Goal: Information Seeking & Learning: Learn about a topic

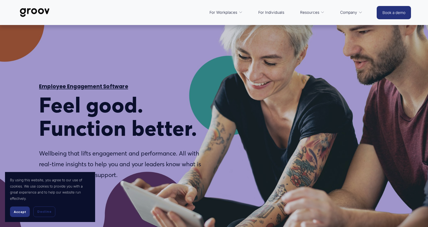
select select "GB"
type input "1.81"
type input "1.88"
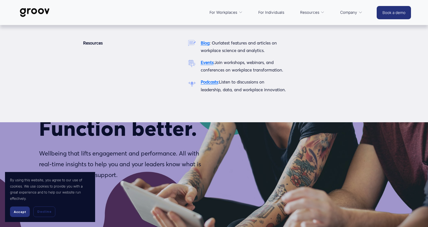
type input "2.83"
type input "4.33"
type input "3.85"
type input "6.77"
type input "4.87"
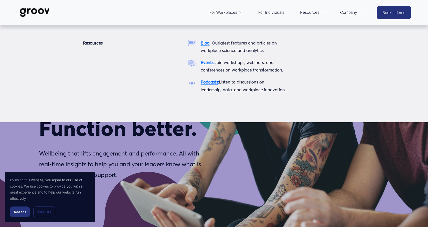
type input "9.17"
type input "5.88"
type input "11.63"
type input "7.16"
type input "14.04"
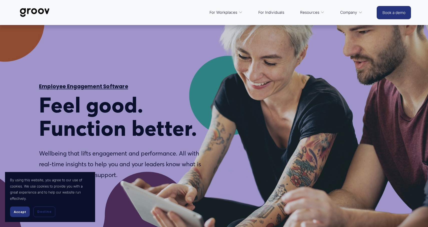
type input "8.16"
type input "16.45"
type input "9.18"
type input "18.88"
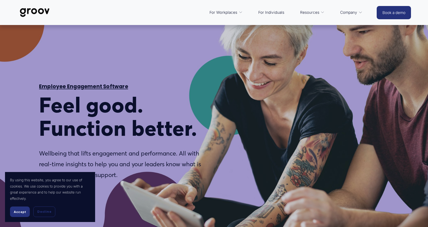
type input "10.2"
type input "21.44"
type input "11.22"
type input "23.74"
type input "12.24"
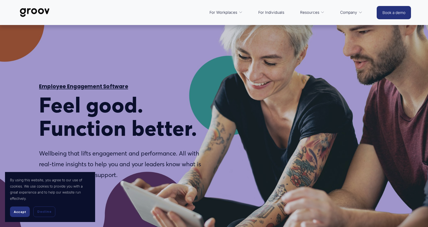
type input "26.17"
type input "13.25"
type input "28.61"
type input "14.27"
type input "31.02"
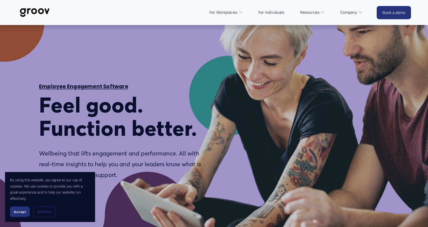
type input "15.29"
type input "33.46"
type input "16.31"
type input "35.88"
type input "17.32"
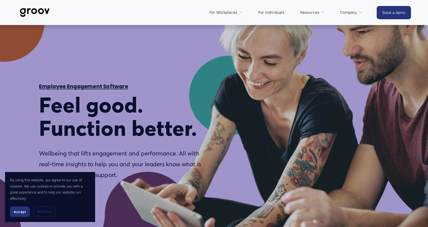
type input "38.3"
type input "18.34"
type input "40.75"
type input "19.36"
type input "43.15"
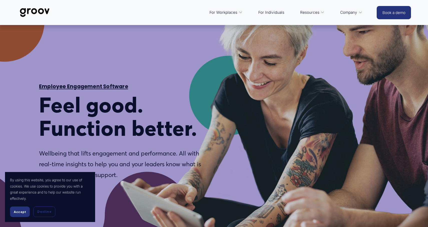
type input "20.38"
type input "45.58"
type input "21.39"
type input "48.01"
type input "22.42"
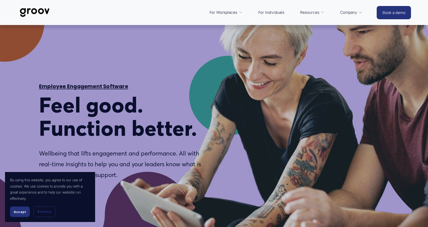
type input "50.43"
type input "23.44"
type input "52.86"
type input "24.45"
type input "55.32"
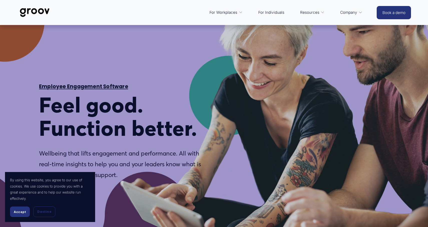
type input "25.47"
type input "57.83"
type input "26.48"
type input "60.14"
type input "27.5"
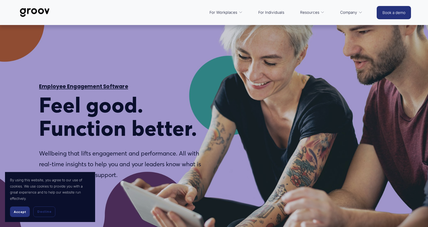
type input "62.58"
type input "28.52"
type input "65"
type input "29.54"
type input "67.43"
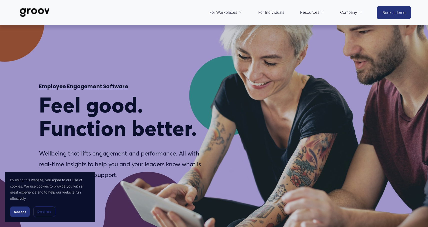
type input "30.6"
type input "69.89"
type input "31.64"
type input "72.32"
type input "32.65"
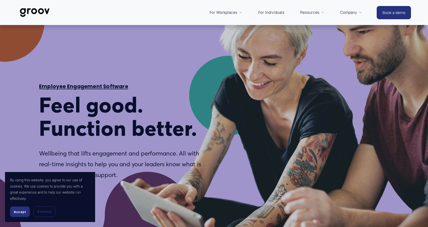
type input "74.71"
type input "33.69"
type input "77.14"
type input "34.7"
type input "79.58"
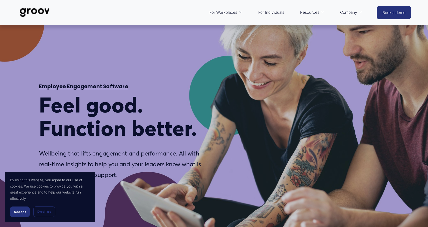
type input "35.7"
type input "81.98"
type input "36.73"
type input "84.43"
type input "37.74"
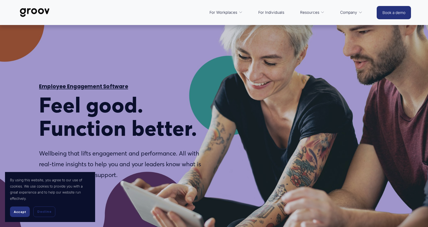
type input "86.85"
type input "38.76"
type input "89.29"
type input "39.78"
type input "91.68"
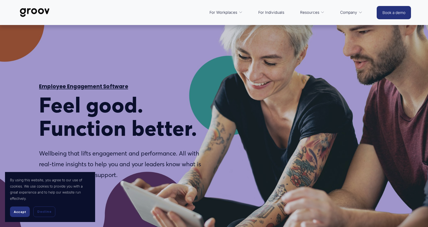
type input "40.8"
type input "94.13"
type input "41.82"
type input "96.57"
type input "42.83"
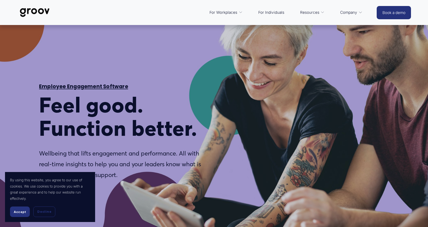
type input "0"
type input "43.85"
type input "2.02"
type input "44.87"
type input "4.42"
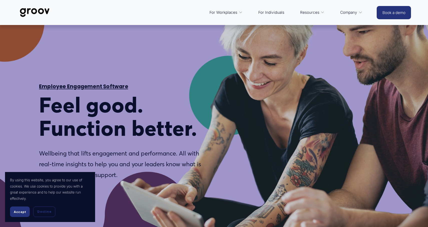
type input "45.88"
type input "6.83"
type input "46.98"
type input "9.27"
type input "47.98"
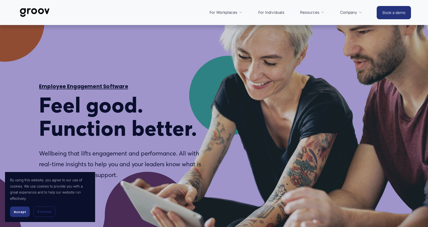
type input "11.71"
type input "49"
type input "14.13"
type input "50.02"
type input "16.57"
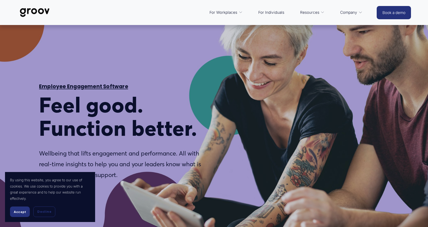
type input "51.04"
type input "18.98"
type input "52.06"
type input "21.43"
type input "53.07"
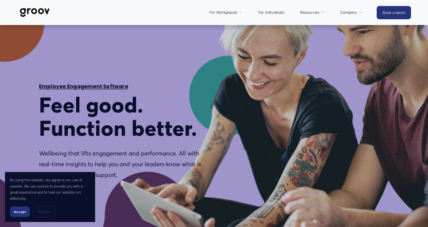
type input "23.83"
type input "54.09"
type input "26.27"
type input "55.11"
type input "28.69"
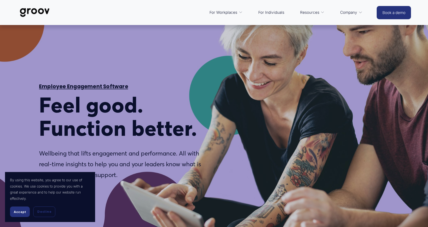
type input "56.14"
type input "31.12"
type input "57.14"
type input "33.56"
type input "58.17"
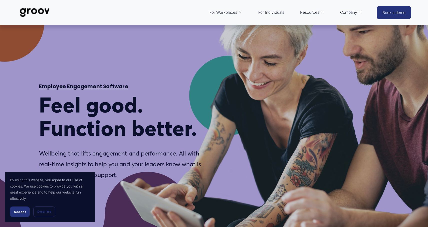
type input "35.99"
type input "59.18"
type input "38.39"
type input "60.2"
type input "40.85"
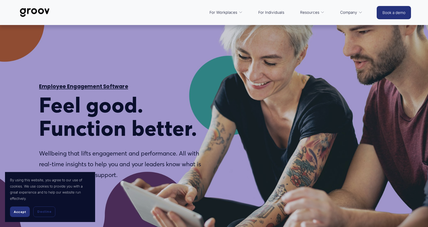
type input "61.25"
type input "43.27"
type input "62.24"
type input "45.68"
type input "63.25"
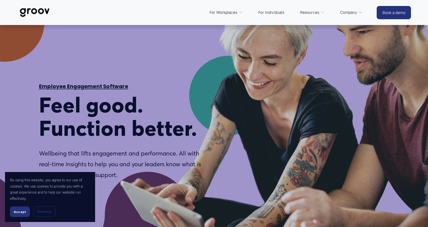
type input "48.09"
type input "64.27"
type input "50.54"
type input "65.3"
type input "52.99"
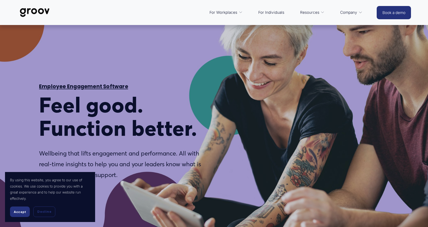
type input "66.32"
type input "55.38"
type input "67.37"
type input "57.81"
type input "68.35"
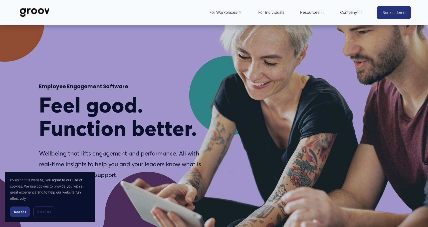
type input "60.23"
type input "69.36"
type input "62.67"
type input "70.38"
type input "65.49"
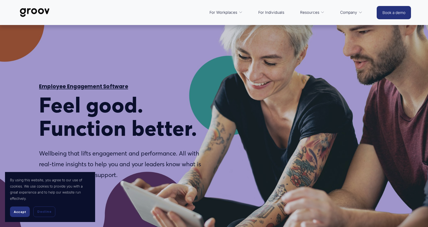
type input "71.4"
type input "67.8"
type input "72.41"
type input "70.24"
type input "73.44"
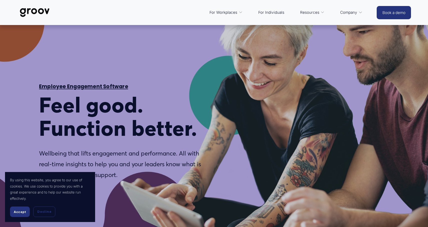
type input "72.67"
type input "74.46"
type input "75.08"
type input "75.58"
type input "77.53"
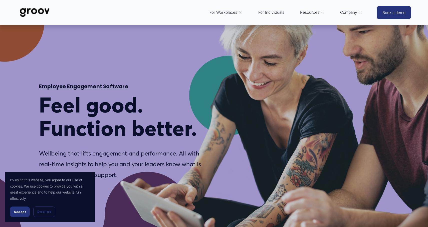
type input "76.55"
type input "79.97"
type input "77.57"
type input "82.41"
type input "78.59"
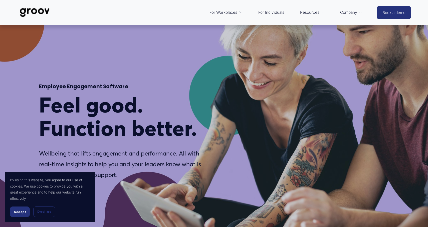
type input "84.81"
type input "79.61"
type input "87.23"
type input "80.62"
type input "89.67"
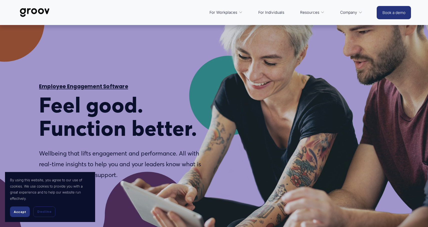
type input "81.65"
type input "92.1"
type input "82.66"
type input "94.53"
type input "83.67"
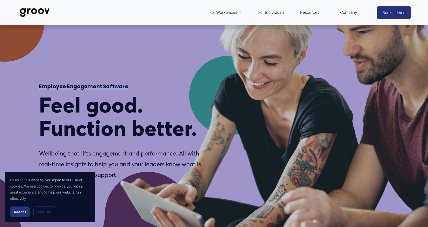
type input "96.93"
type input "84.69"
type input "99.4"
type input "85.71"
type input "0.02"
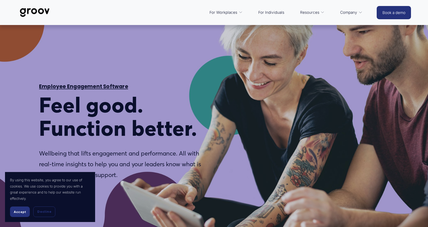
type input "86.72"
type input "1.91"
type input "87.73"
type input "4.35"
type input "88.75"
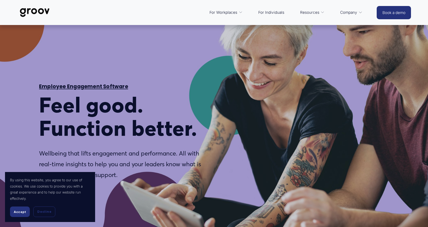
type input "6.77"
type input "89.56"
type input "8.23"
type input "90.05"
type input "9.62"
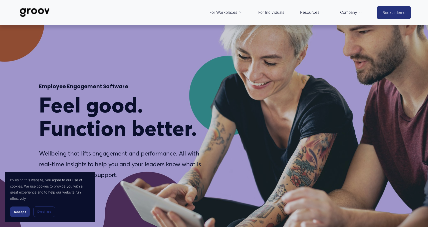
type input "91.07"
type input "12.04"
type input "92.09"
type input "14.48"
type input "93.11"
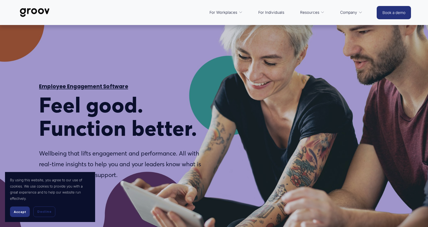
type input "16.92"
type input "94.13"
type input "19.36"
